Goal: Information Seeking & Learning: Learn about a topic

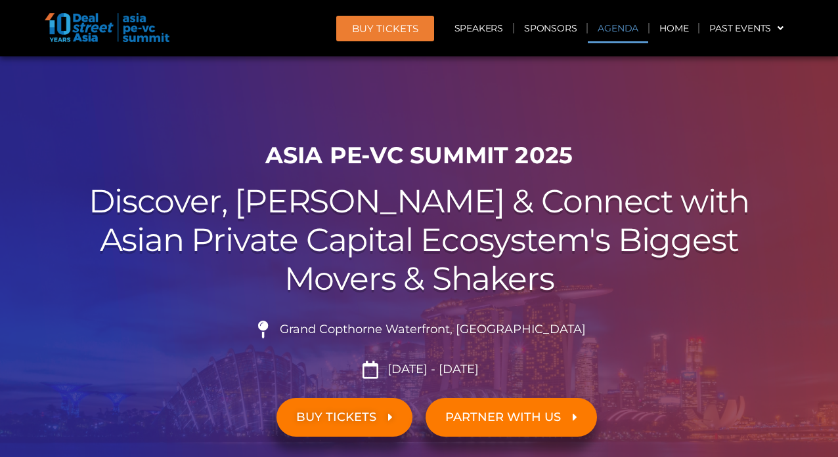
click at [608, 21] on link "Agenda" at bounding box center [617, 28] width 60 height 30
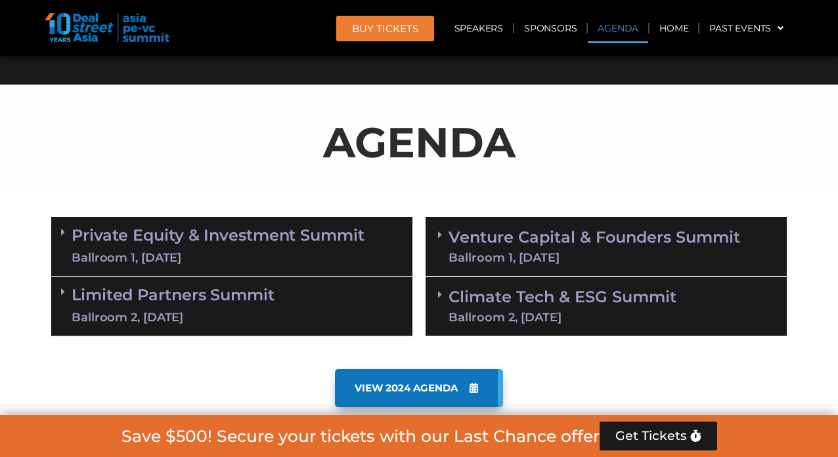
scroll to position [686, 0]
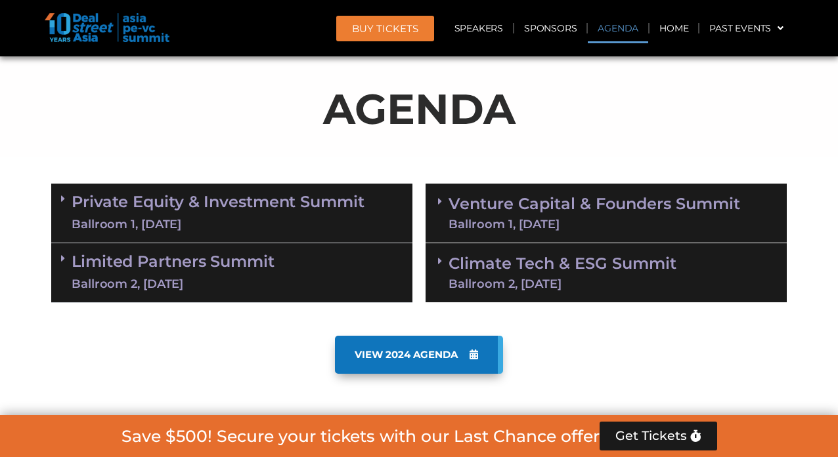
click at [522, 228] on div "Ballroom 1, [DATE]" at bounding box center [593, 225] width 291 height 12
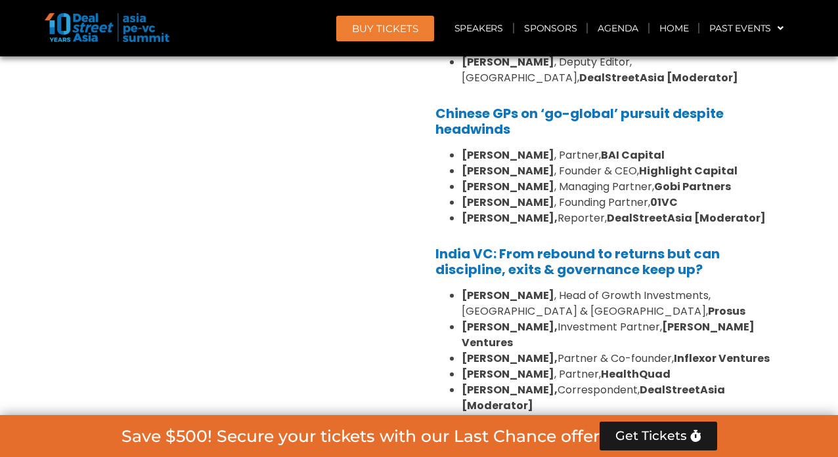
scroll to position [1478, 0]
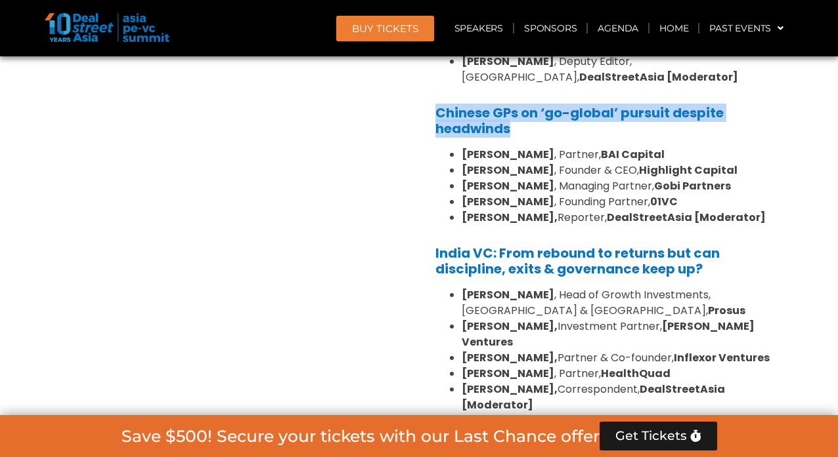
drag, startPoint x: 515, startPoint y: 96, endPoint x: 435, endPoint y: 77, distance: 82.5
copy b "Chinese GPs on ‘go-global’ pursuit despite headwinds"
